Goal: Navigation & Orientation: Go to known website

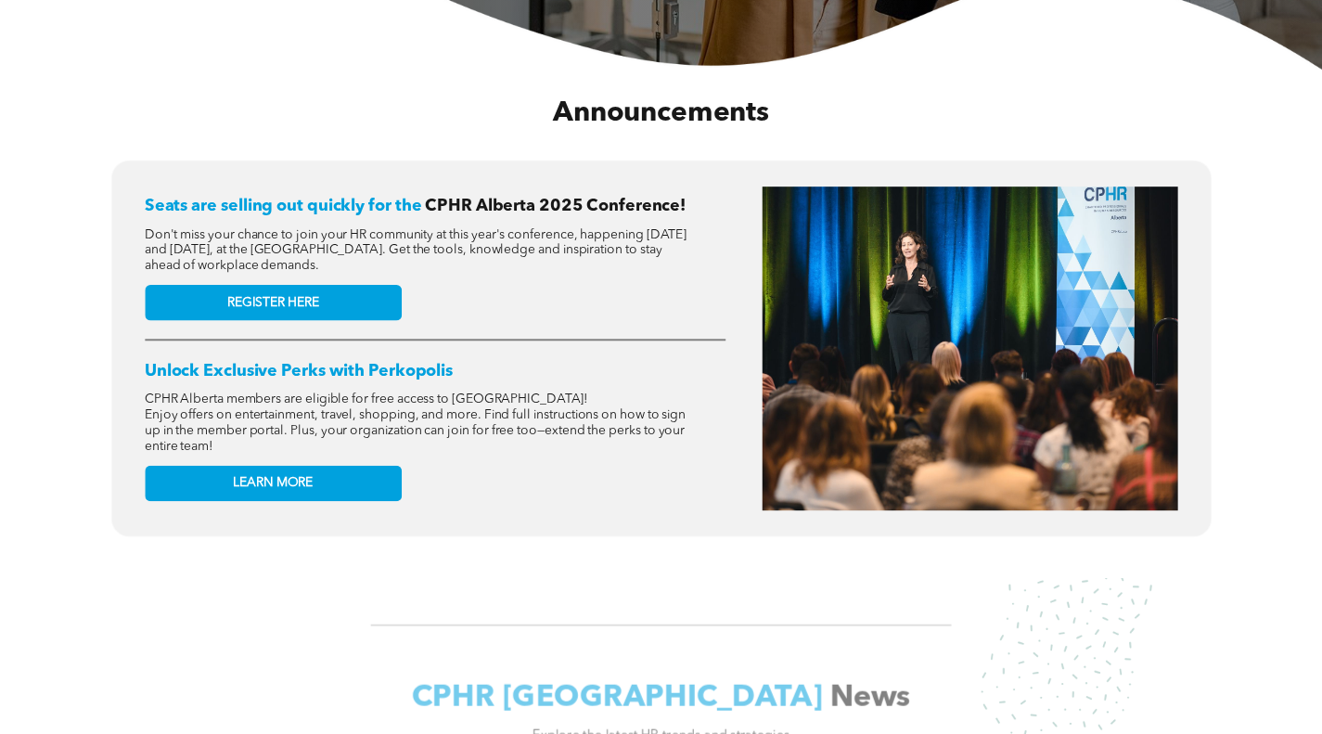
scroll to position [556, 0]
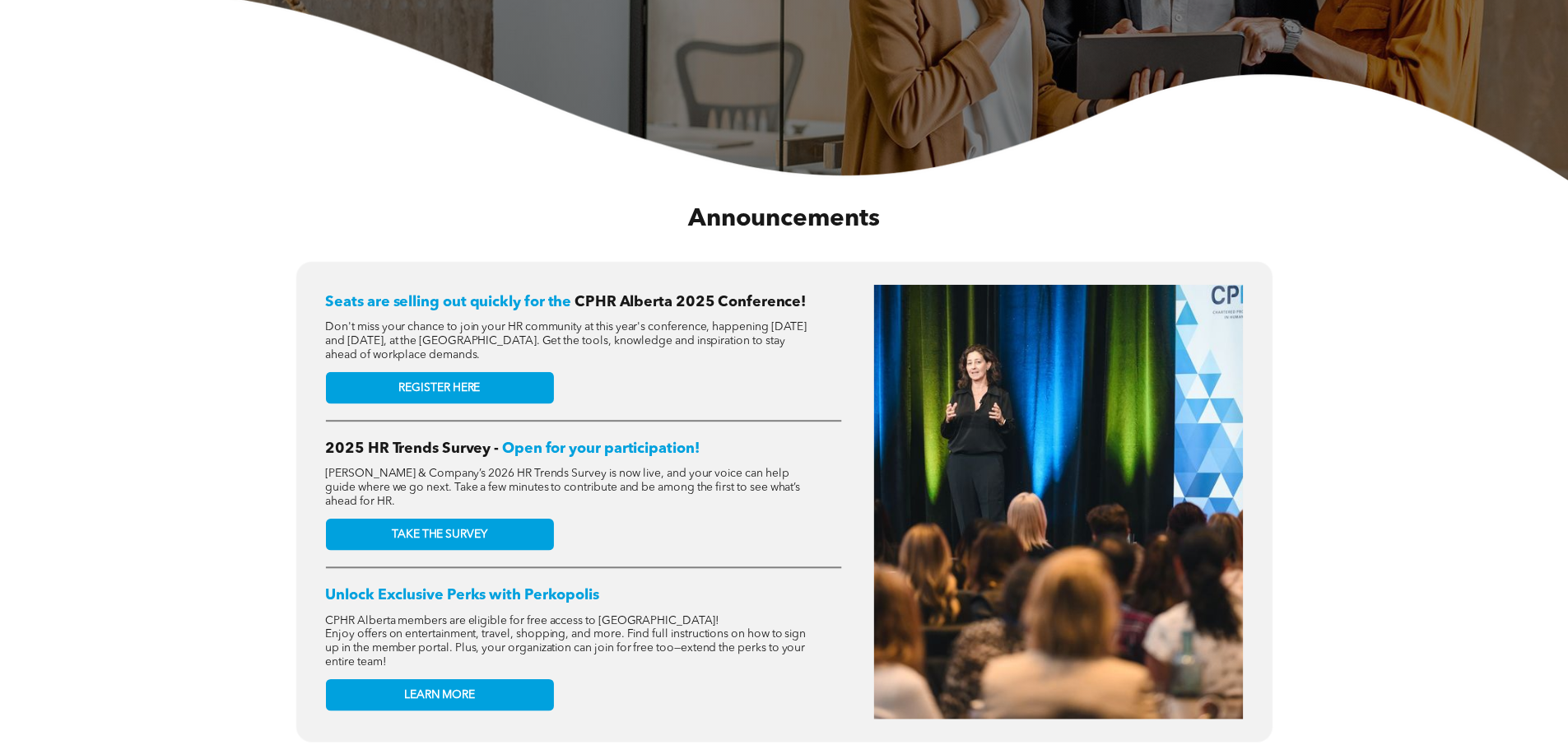
scroll to position [659, 0]
